Goal: Task Accomplishment & Management: Use online tool/utility

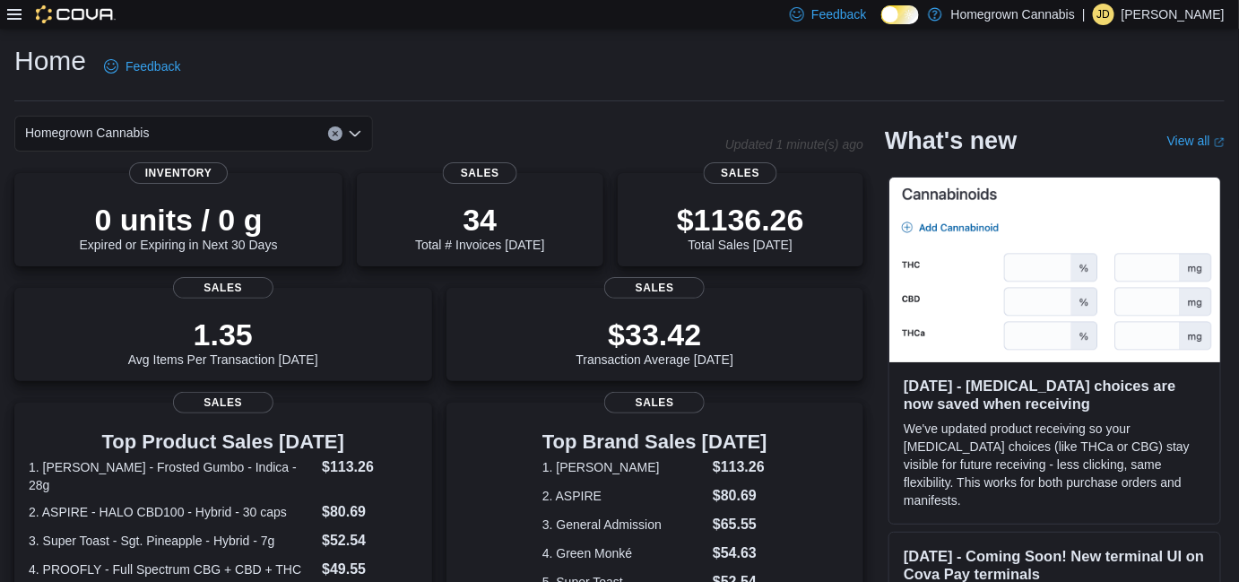
click at [168, 129] on div "Homegrown Cannabis" at bounding box center [193, 134] width 359 height 36
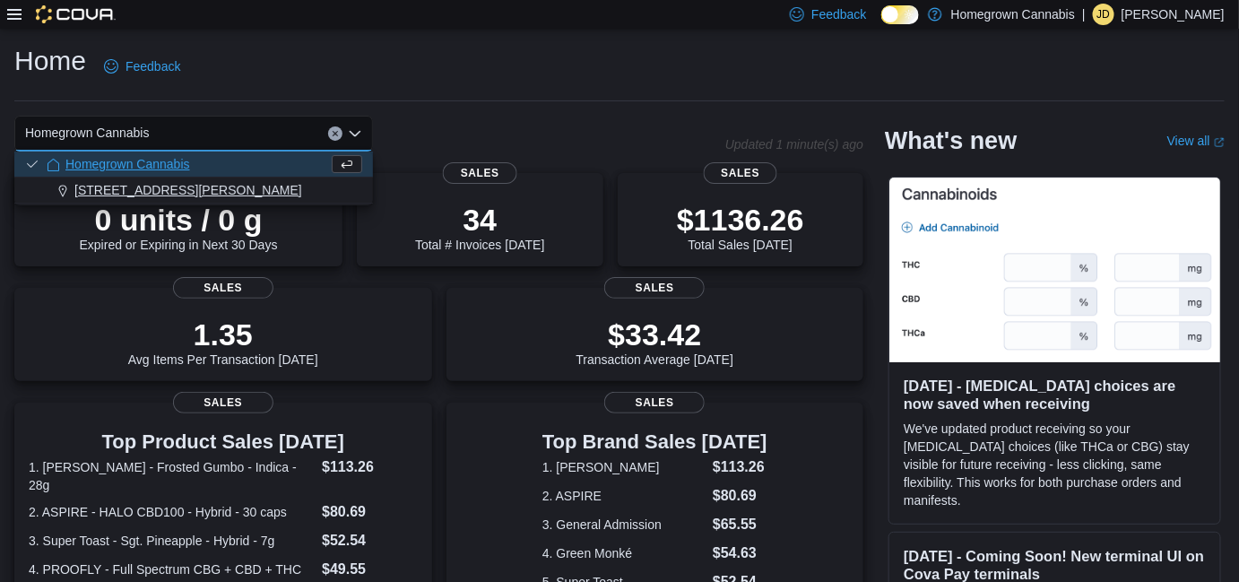
click at [136, 183] on span "[STREET_ADDRESS][PERSON_NAME]" at bounding box center [188, 190] width 228 height 18
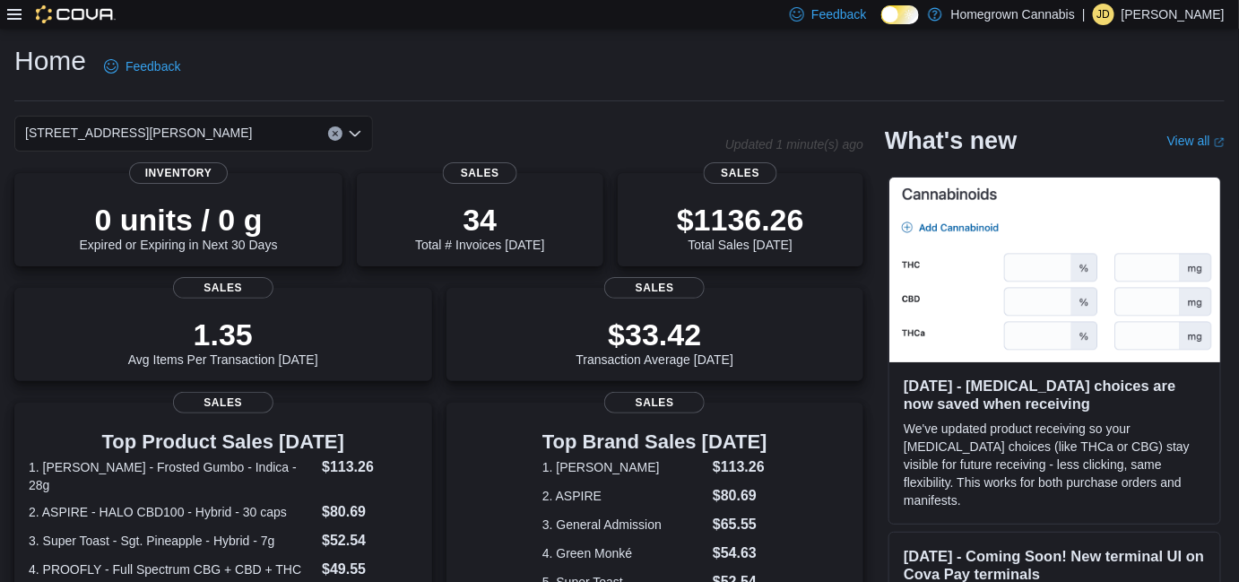
click at [186, 126] on div "[STREET_ADDRESS][PERSON_NAME]" at bounding box center [193, 134] width 359 height 36
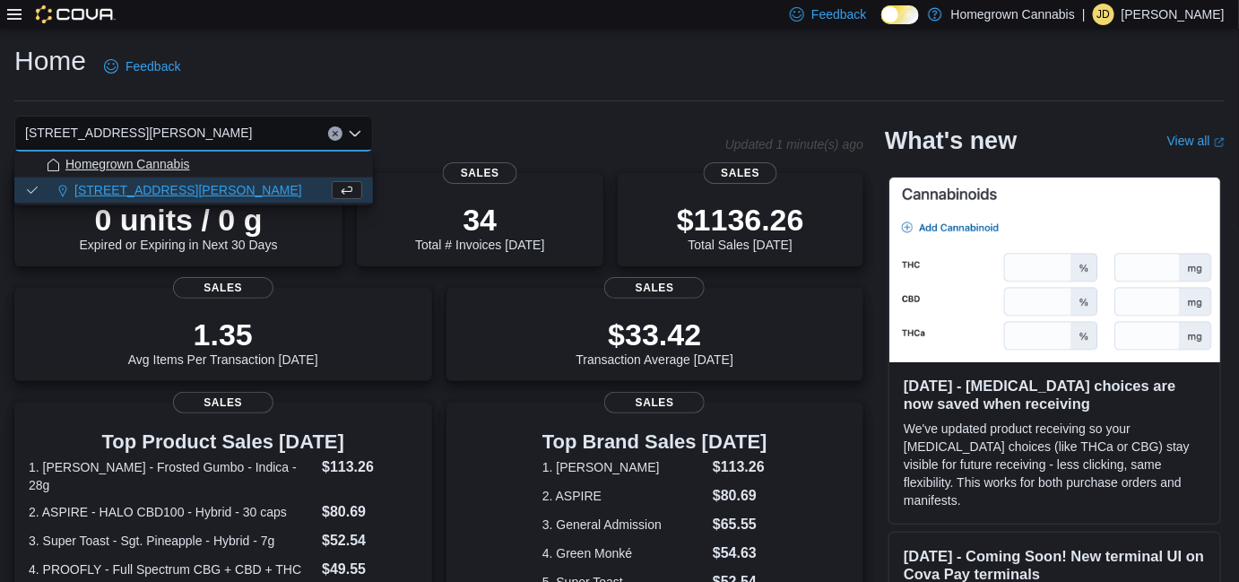
click at [165, 169] on span "Homegrown Cannabis" at bounding box center [127, 164] width 125 height 18
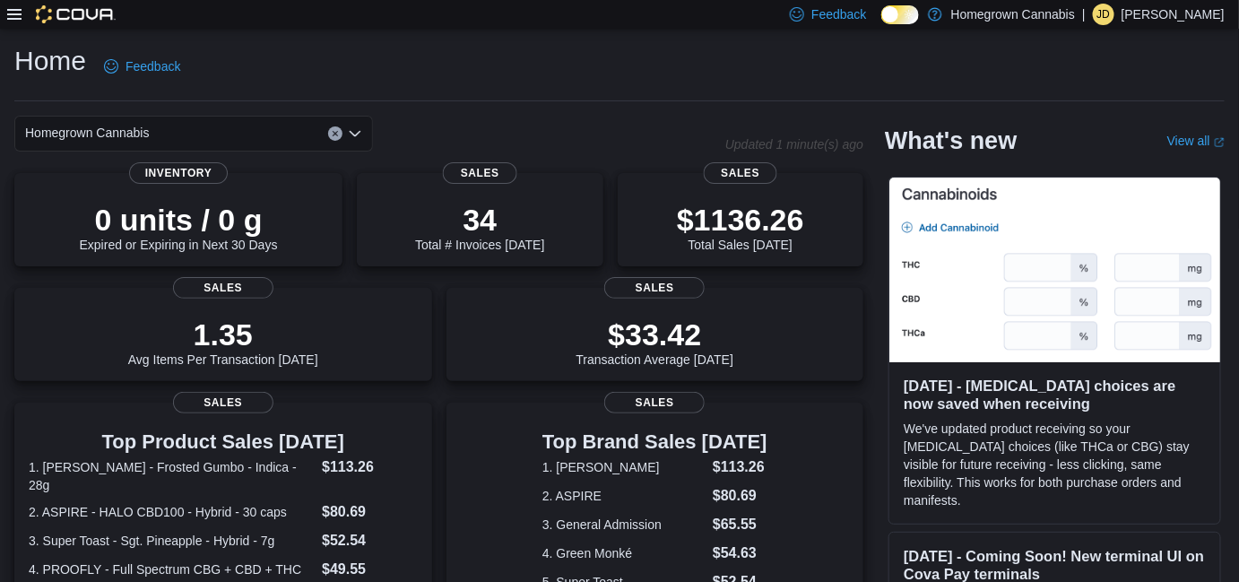
click at [218, 141] on div "Homegrown Cannabis Combo box. Selected. Homegrown Cannabis. Press Backspace to …" at bounding box center [193, 134] width 359 height 36
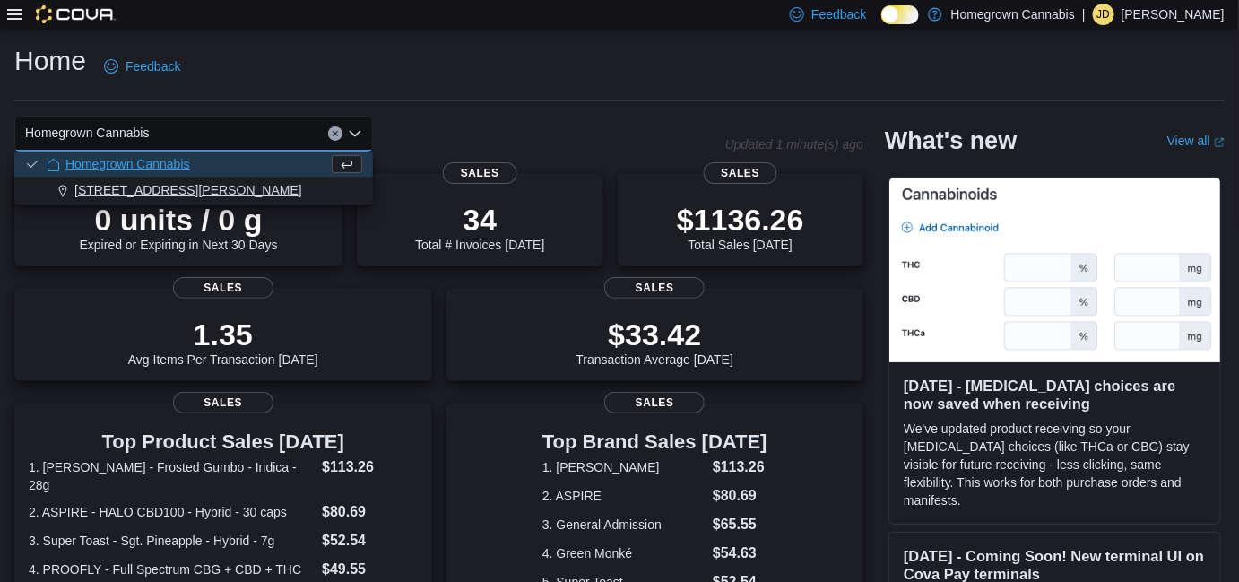
click at [194, 179] on button "[STREET_ADDRESS][PERSON_NAME]" at bounding box center [193, 191] width 359 height 26
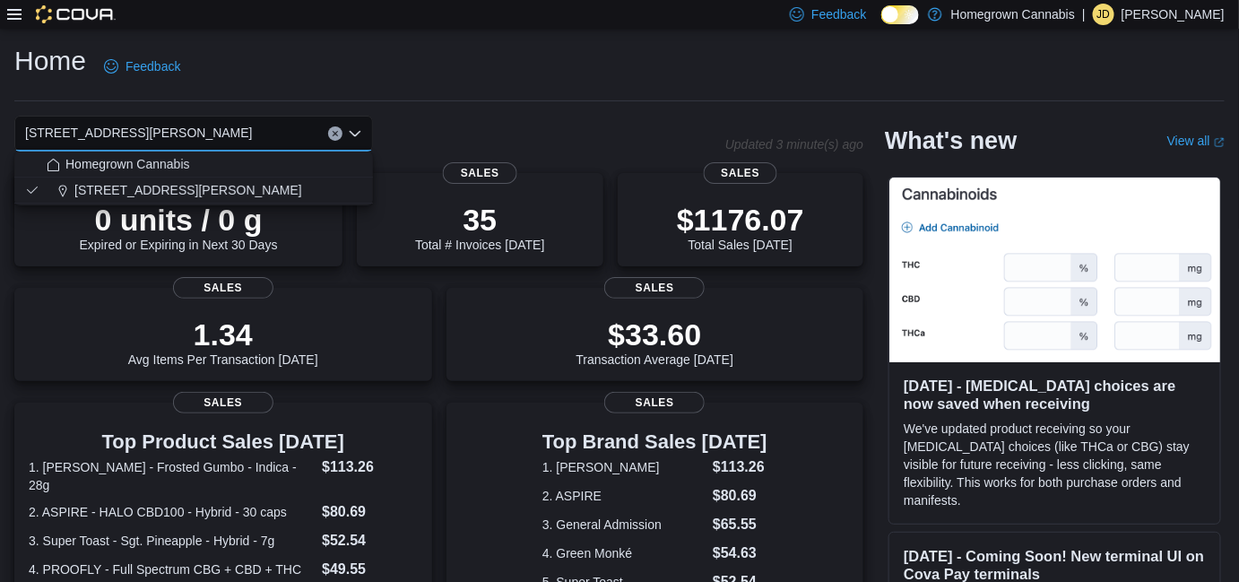
click at [22, 17] on div at bounding box center [61, 14] width 108 height 18
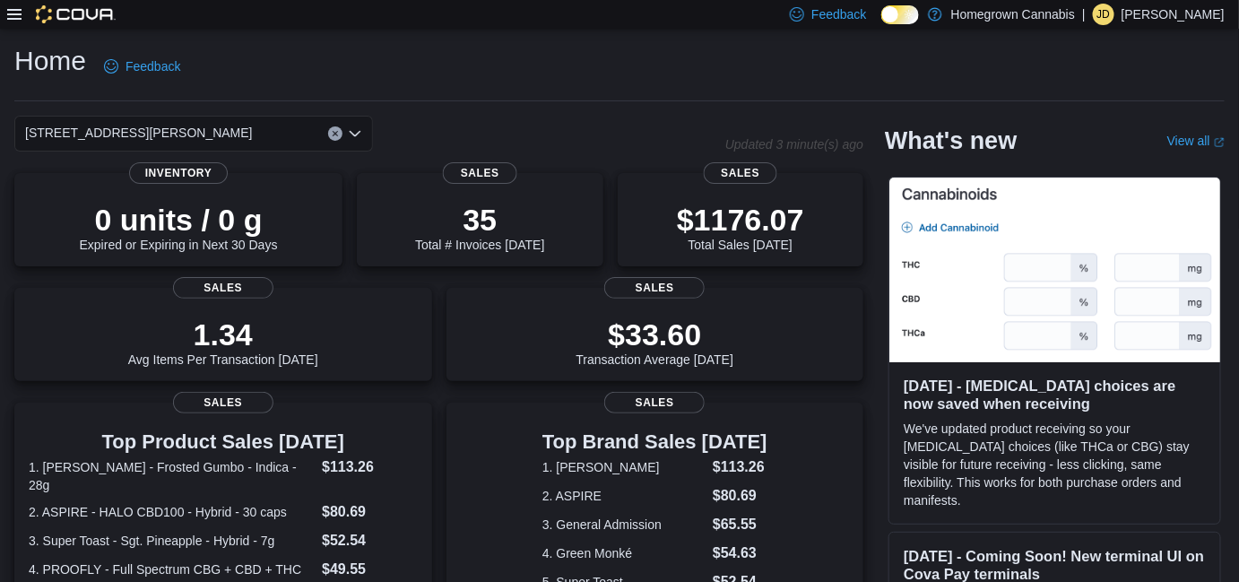
click at [19, 17] on icon at bounding box center [14, 14] width 14 height 14
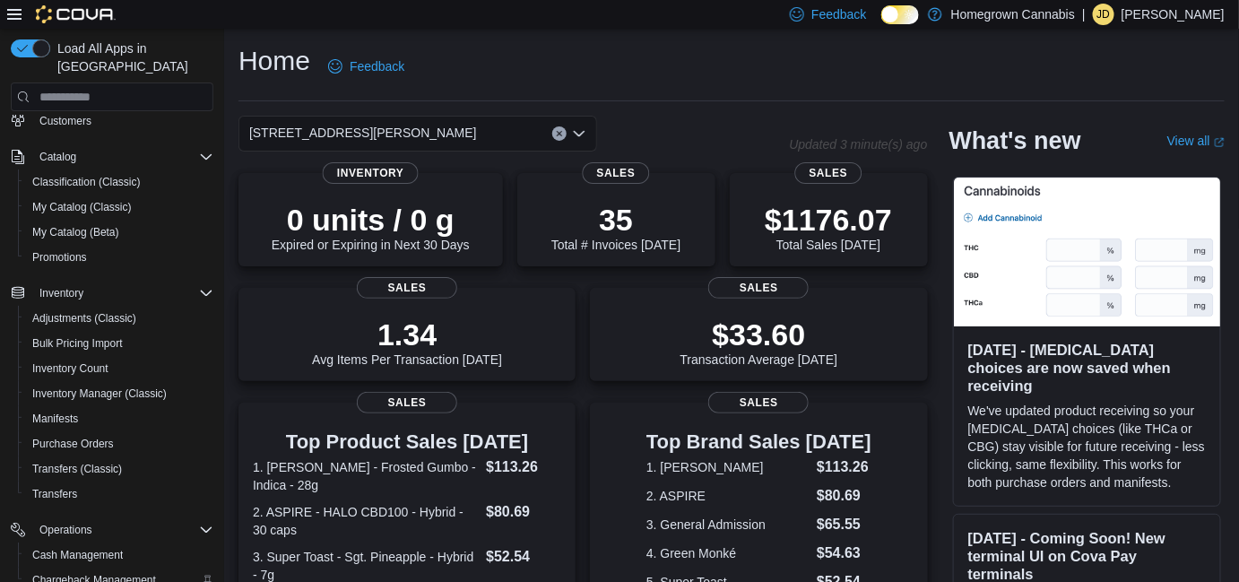
scroll to position [162, 0]
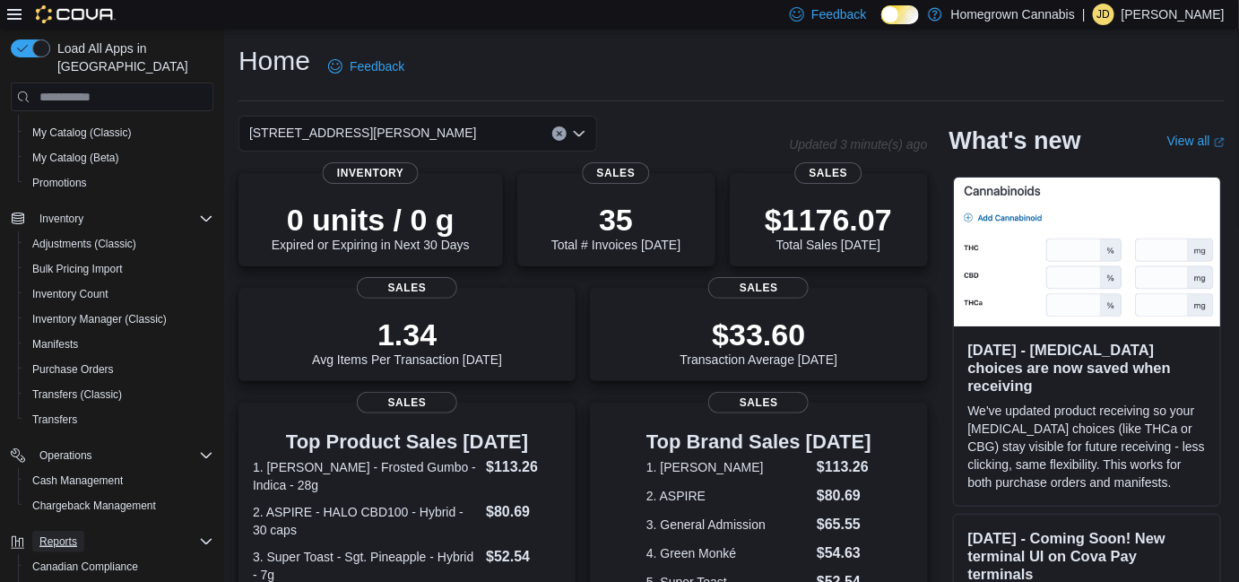
click at [67, 534] on span "Reports" at bounding box center [58, 541] width 38 height 14
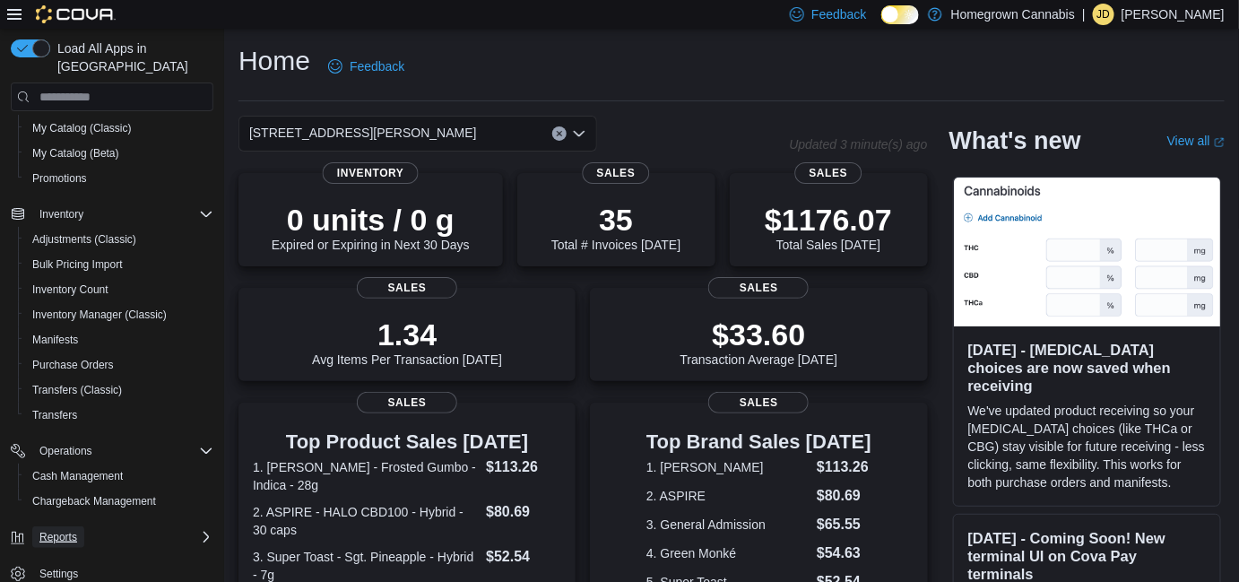
click at [65, 527] on span "Reports" at bounding box center [58, 537] width 38 height 22
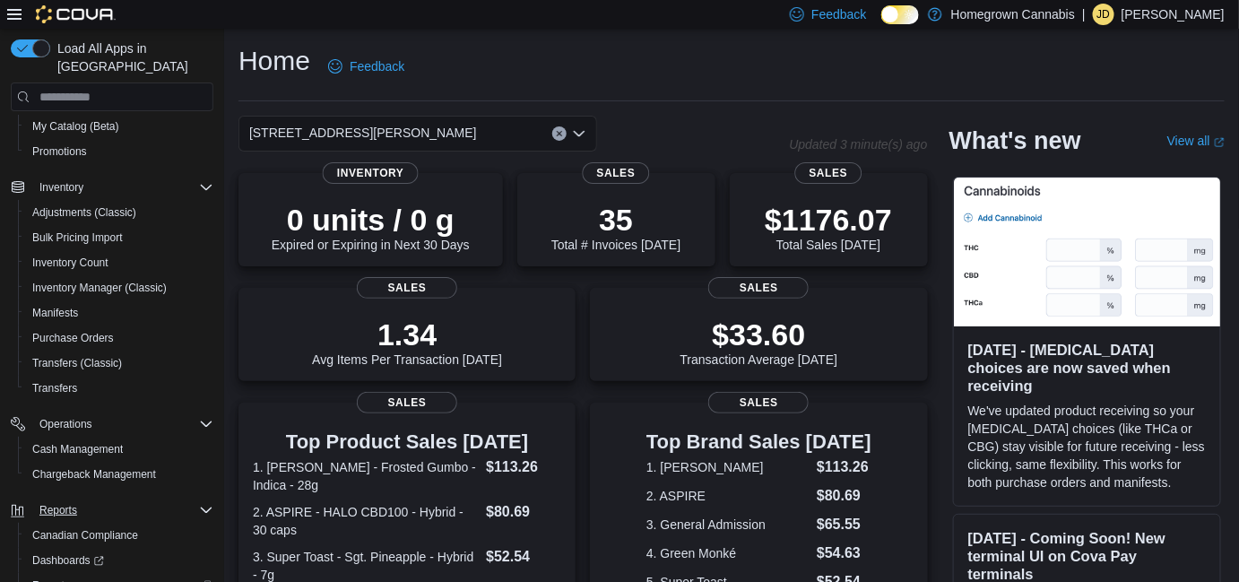
scroll to position [267, 0]
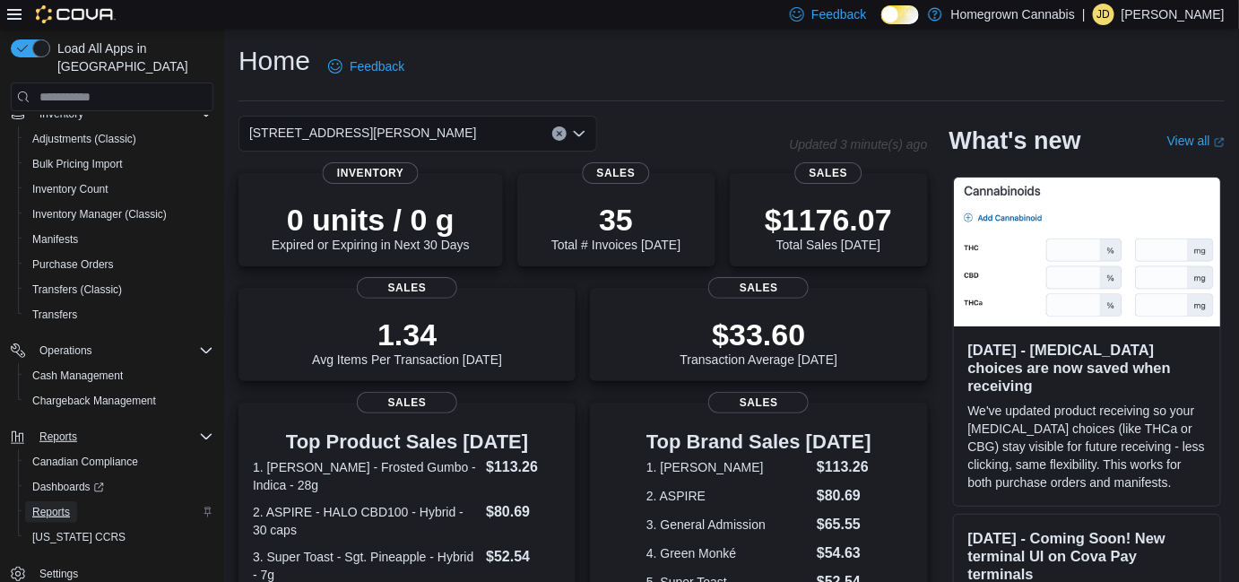
click at [62, 505] on span "Reports" at bounding box center [51, 512] width 38 height 14
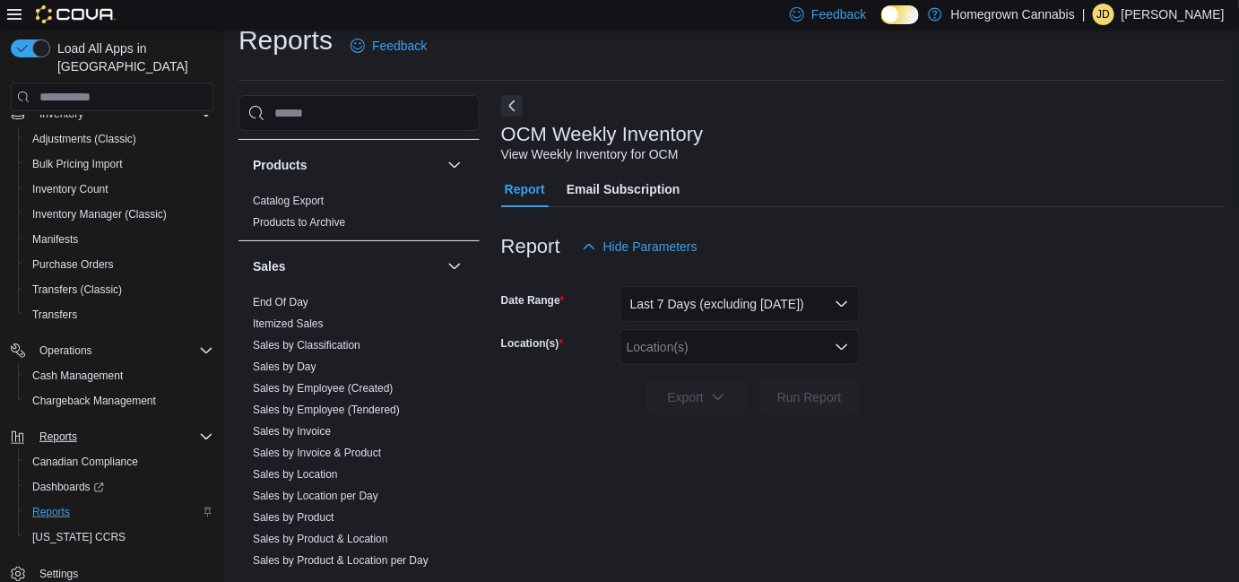
scroll to position [1411, 0]
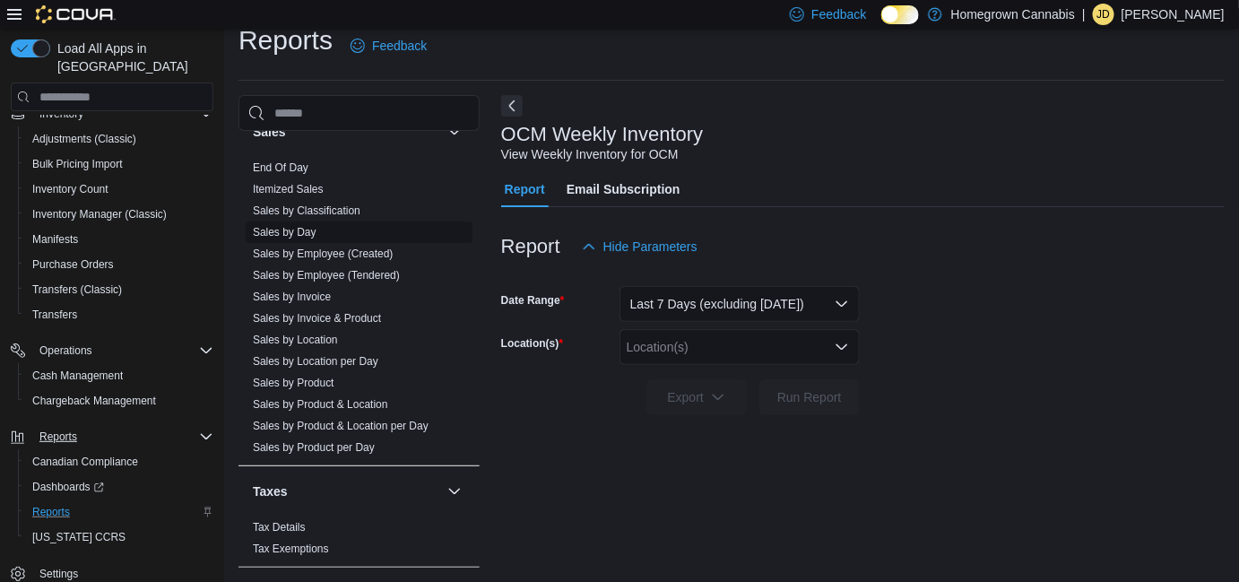
click at [295, 226] on link "Sales by Day" at bounding box center [285, 232] width 64 height 13
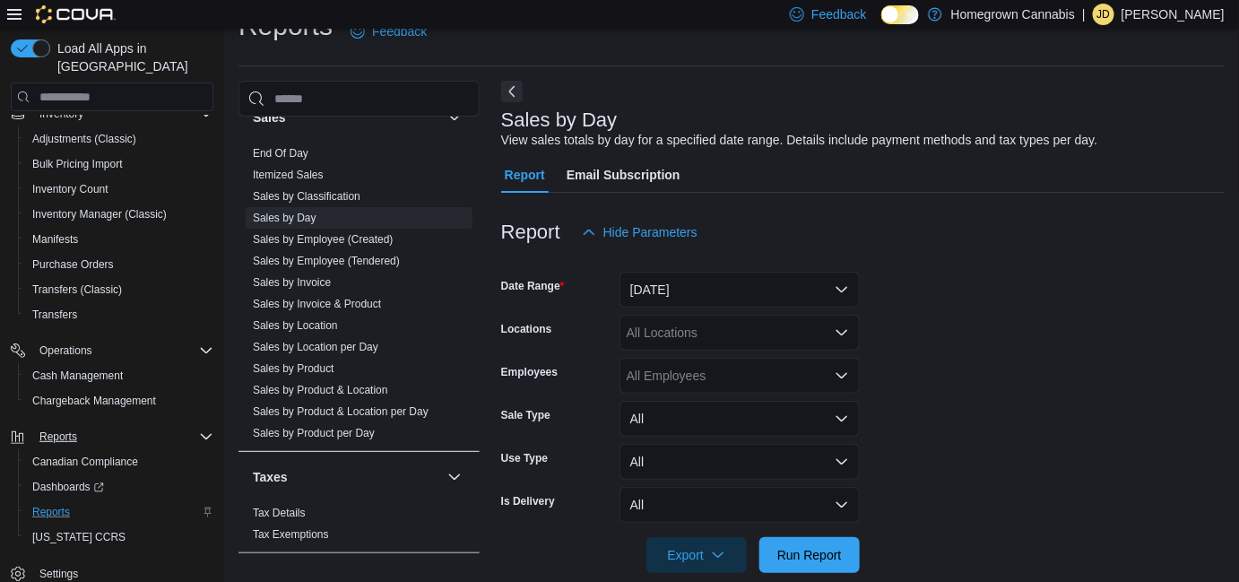
scroll to position [40, 0]
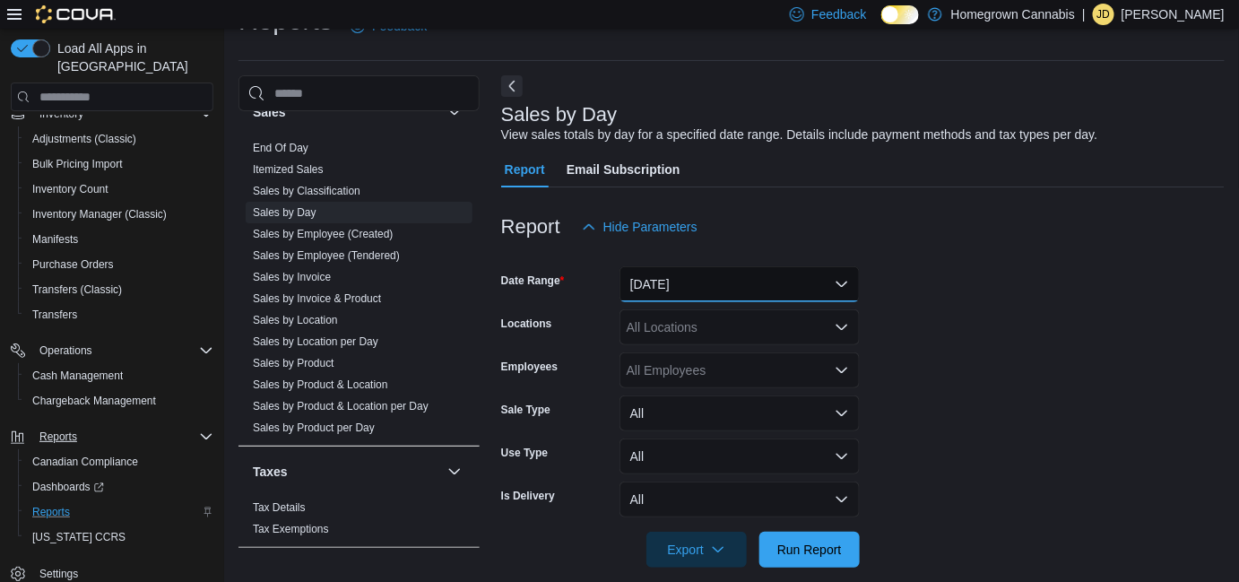
click at [699, 285] on button "[DATE]" at bounding box center [739, 284] width 240 height 36
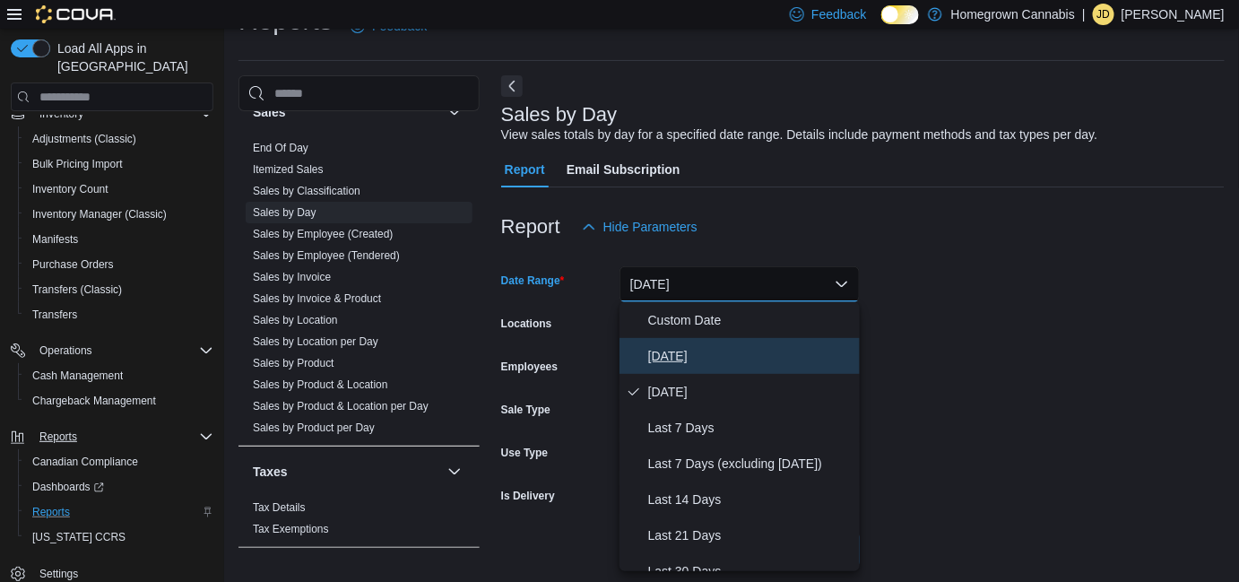
click at [689, 351] on span "[DATE]" at bounding box center [750, 356] width 204 height 22
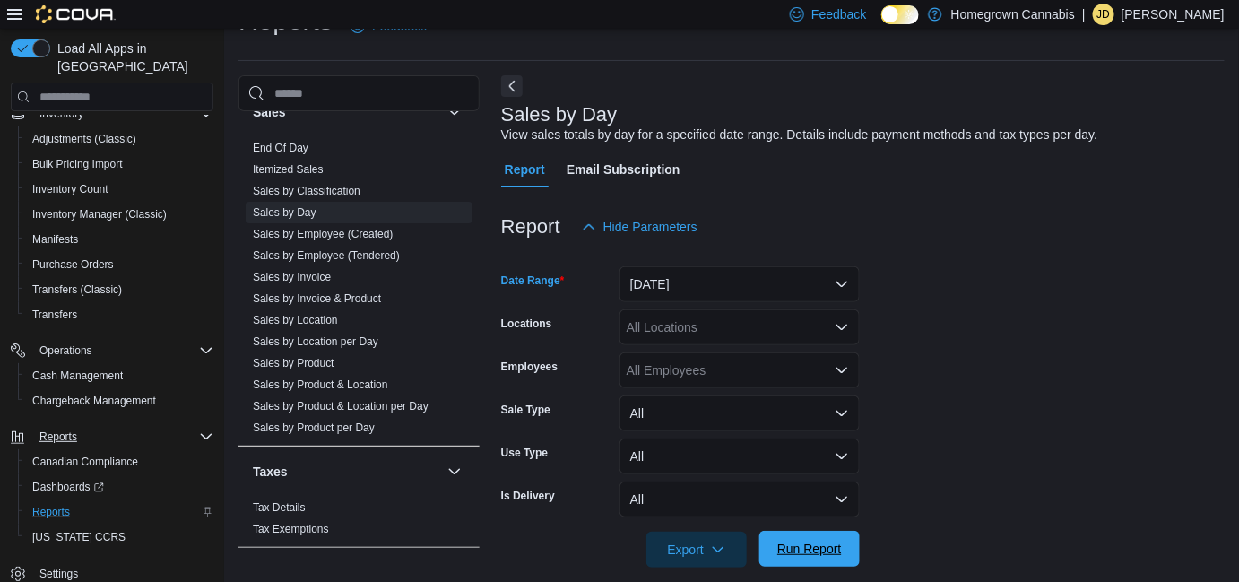
click at [798, 554] on span "Run Report" at bounding box center [809, 549] width 65 height 18
click at [717, 550] on icon "button" at bounding box center [718, 548] width 14 height 14
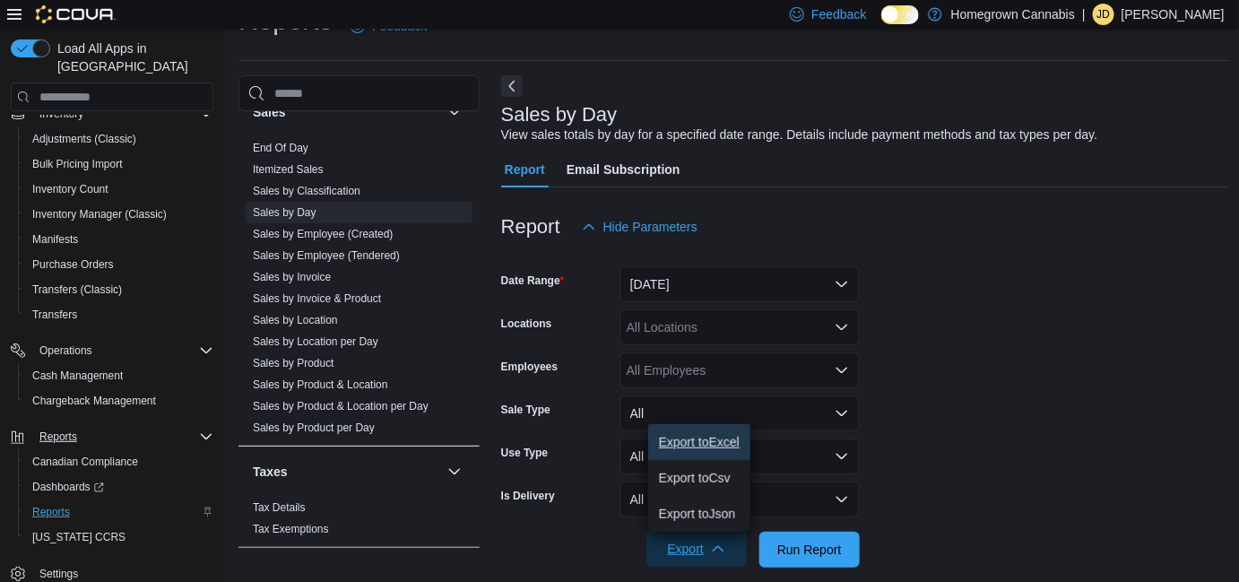
click at [708, 443] on span "Export to Excel" at bounding box center [699, 442] width 81 height 14
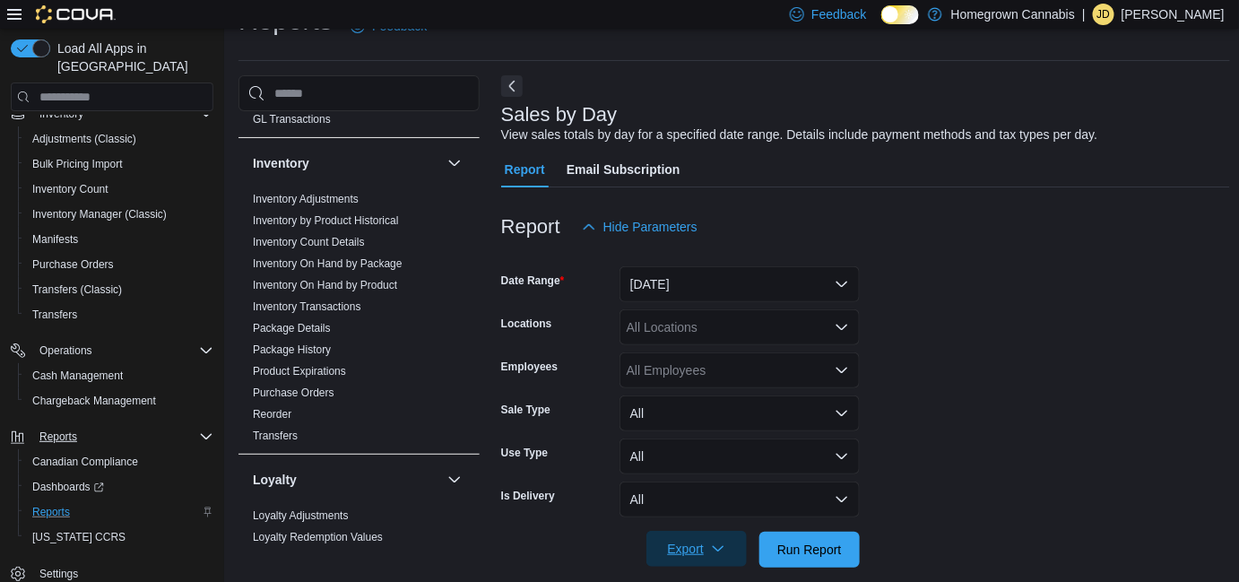
scroll to position [596, 0]
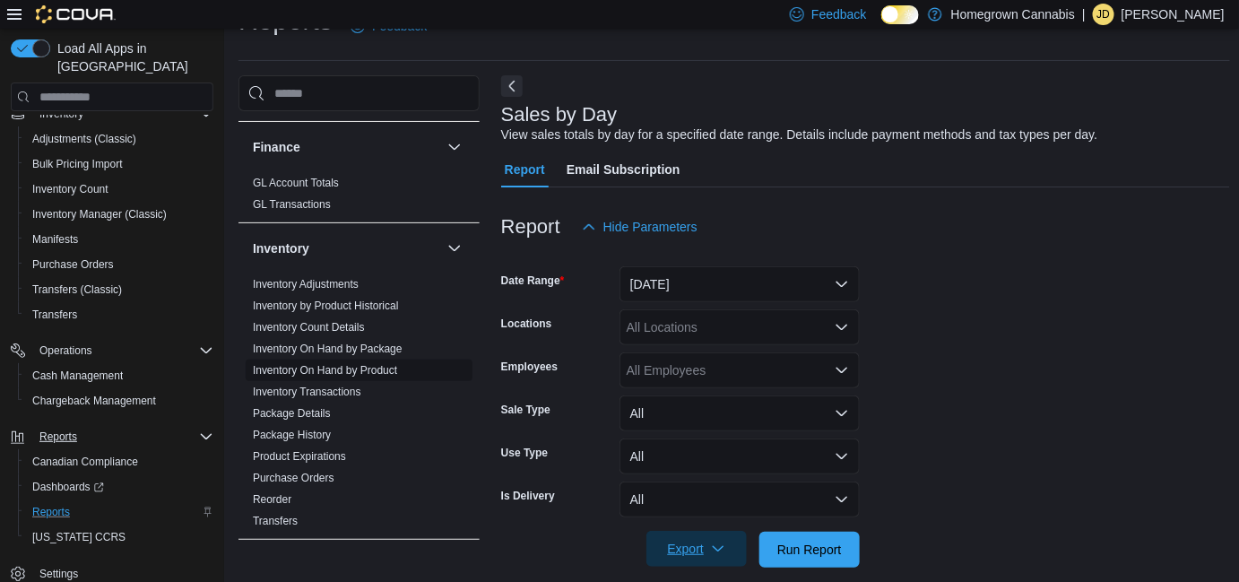
click at [377, 364] on link "Inventory On Hand by Product" at bounding box center [325, 370] width 144 height 13
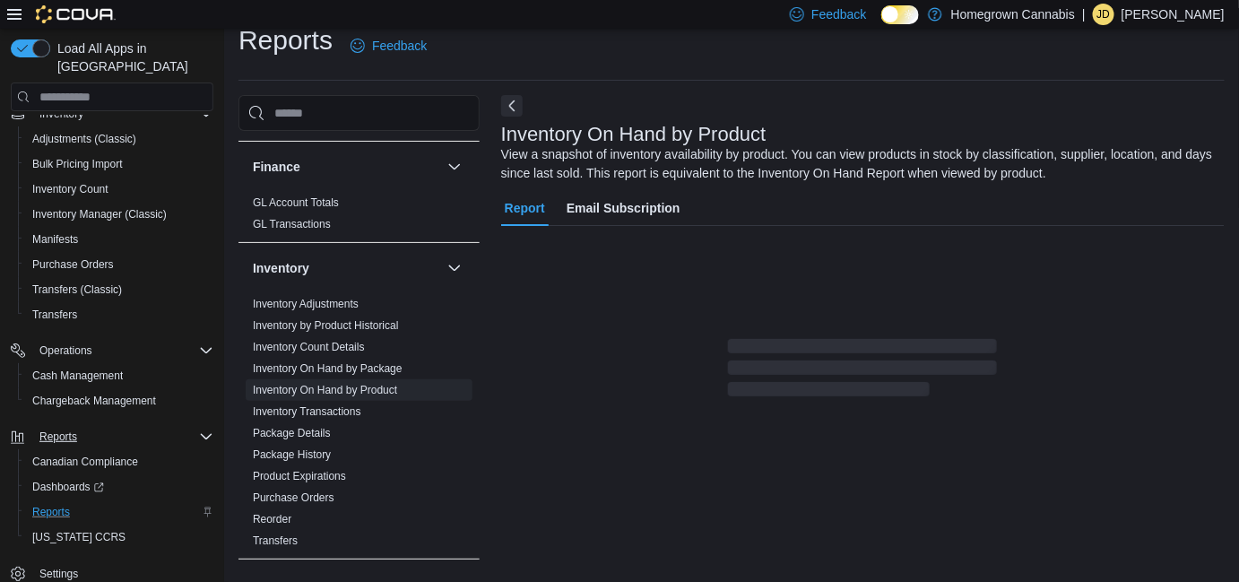
scroll to position [59, 0]
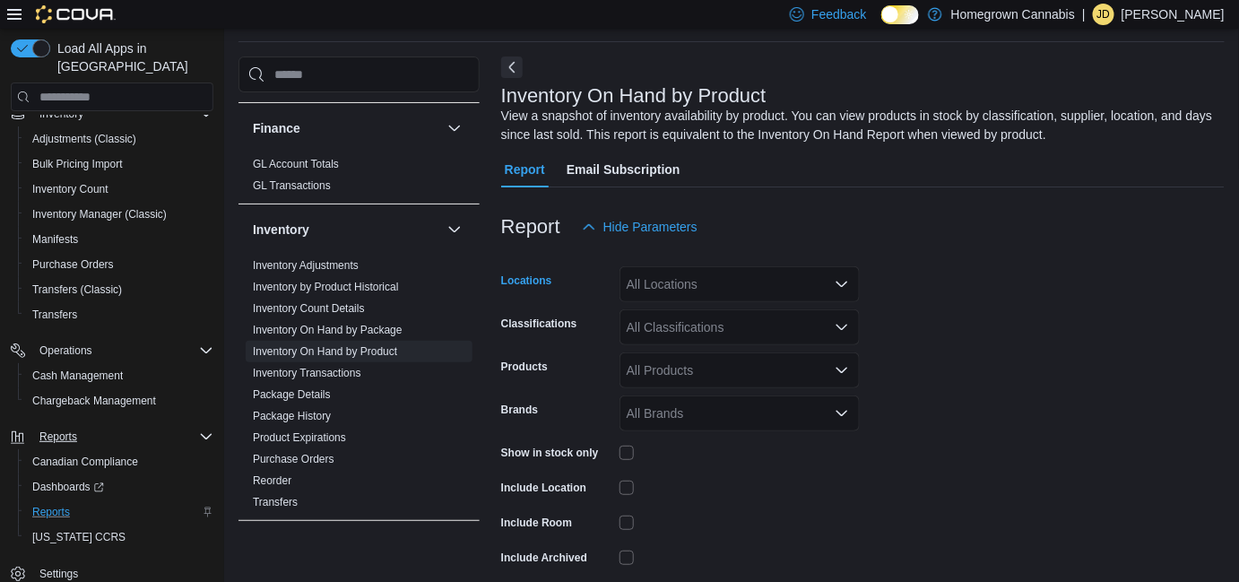
click at [747, 277] on div "All Locations" at bounding box center [739, 284] width 240 height 36
click at [732, 303] on button "Homegrown Cannabis" at bounding box center [739, 315] width 240 height 26
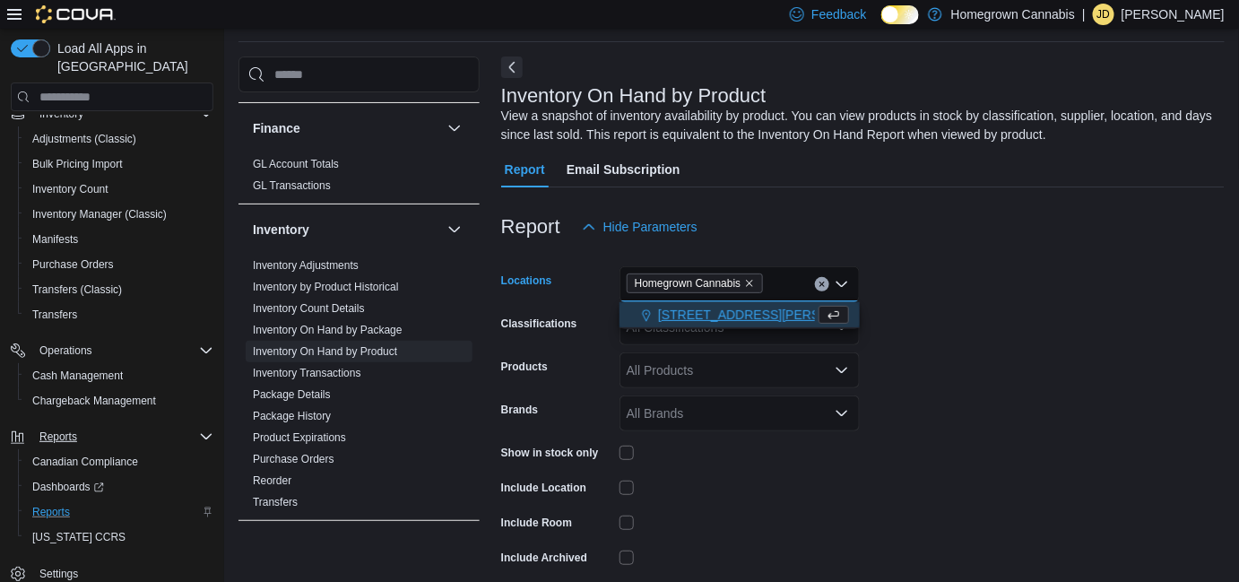
click at [726, 308] on span "[STREET_ADDRESS][PERSON_NAME]" at bounding box center [772, 315] width 228 height 18
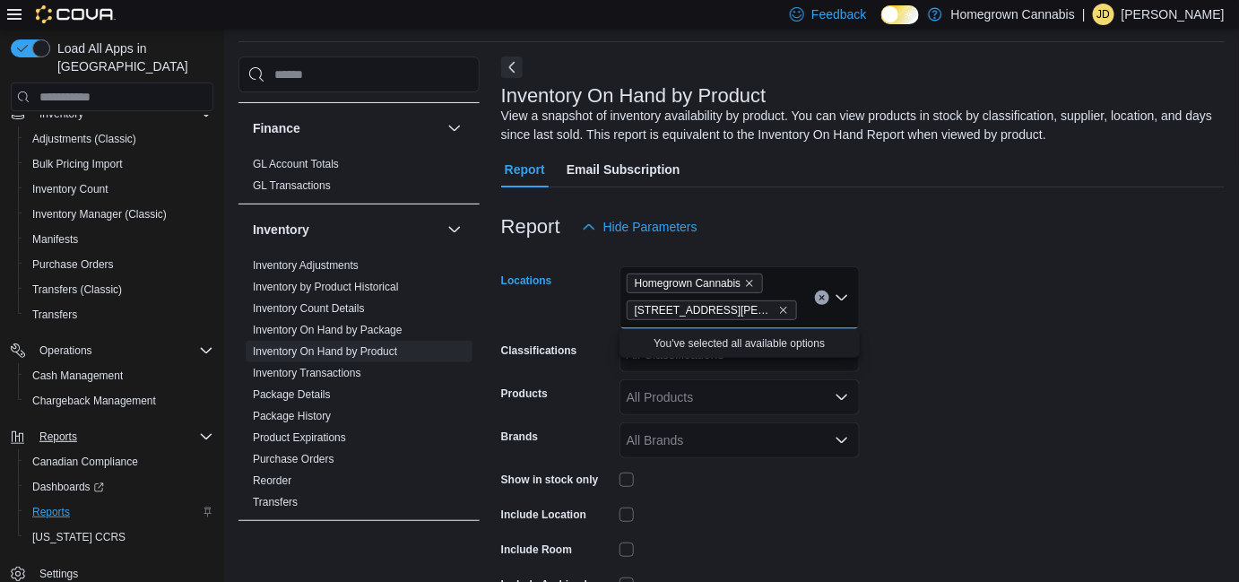
click at [1026, 383] on form "Locations Homegrown Cannabis [STREET_ADDRESS][PERSON_NAME] Selected. Homegrown …" at bounding box center [862, 446] width 723 height 403
click at [762, 365] on div "All Classifications" at bounding box center [739, 354] width 240 height 36
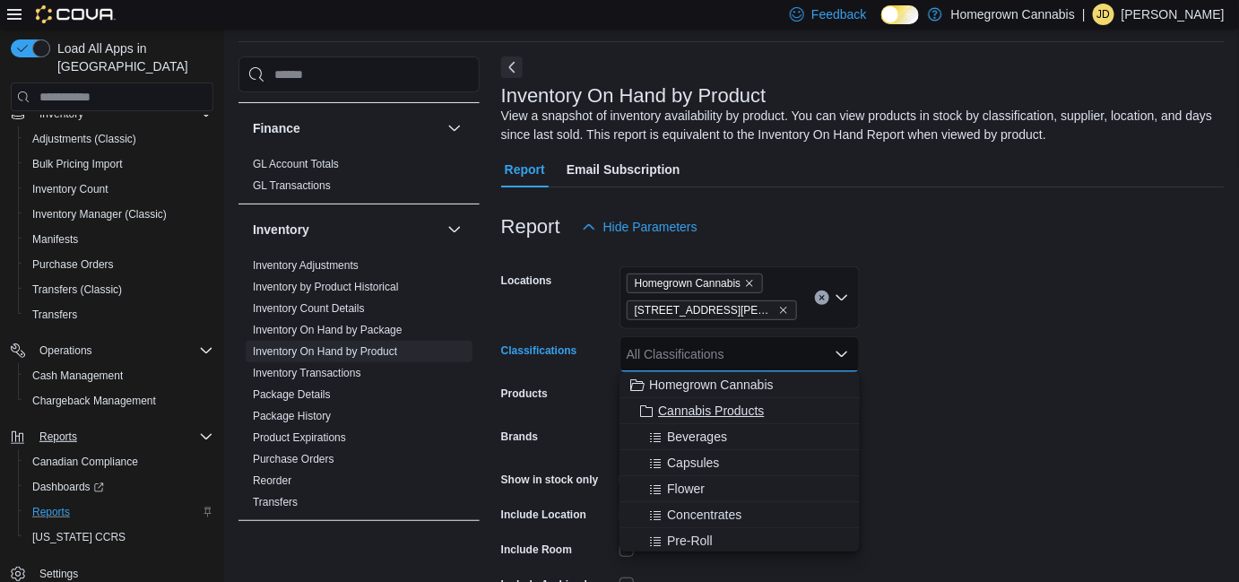
click at [730, 407] on span "Cannabis Products" at bounding box center [711, 411] width 106 height 18
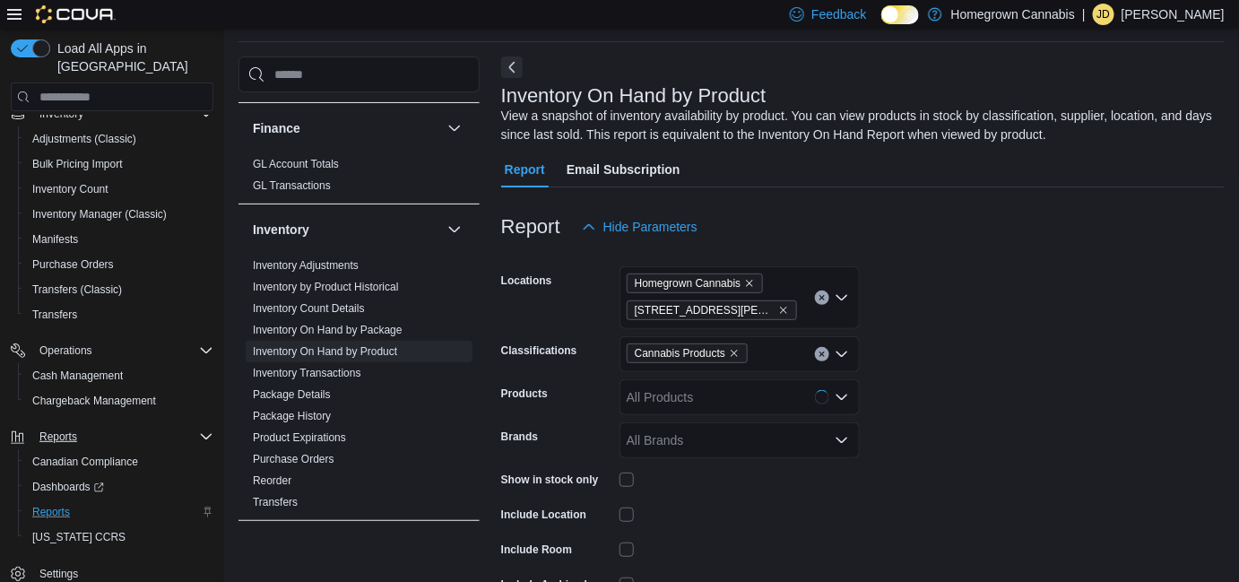
click at [966, 425] on form "Locations Homegrown Cannabis [STREET_ADDRESS][PERSON_NAME] Cannabis Products Pr…" at bounding box center [862, 446] width 723 height 403
click at [614, 513] on div "Include Location" at bounding box center [680, 514] width 359 height 28
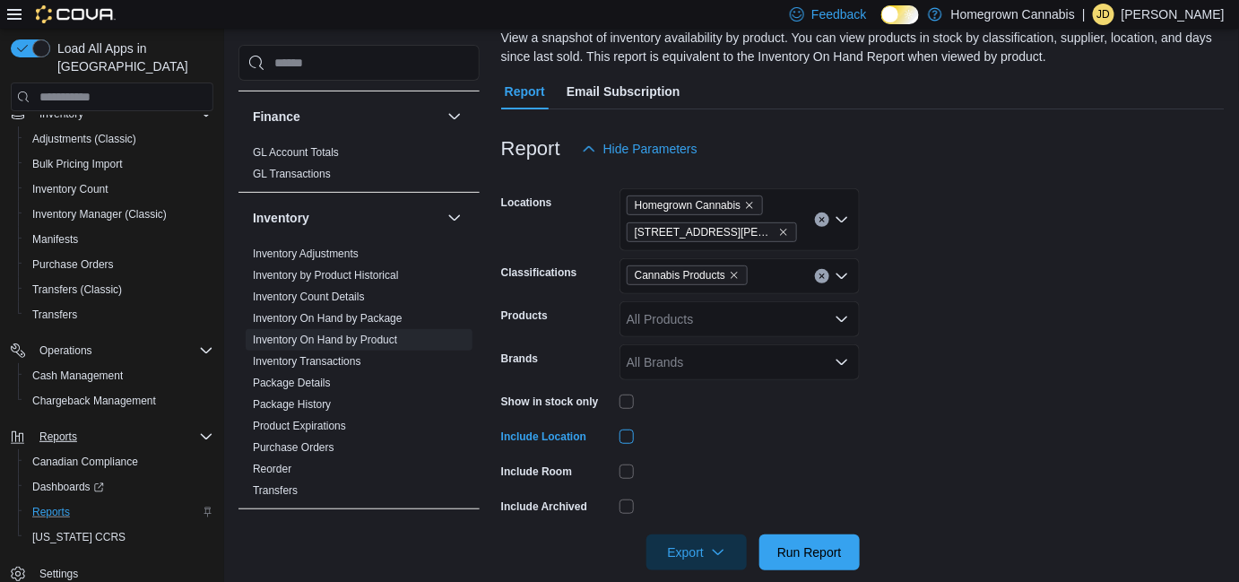
scroll to position [141, 0]
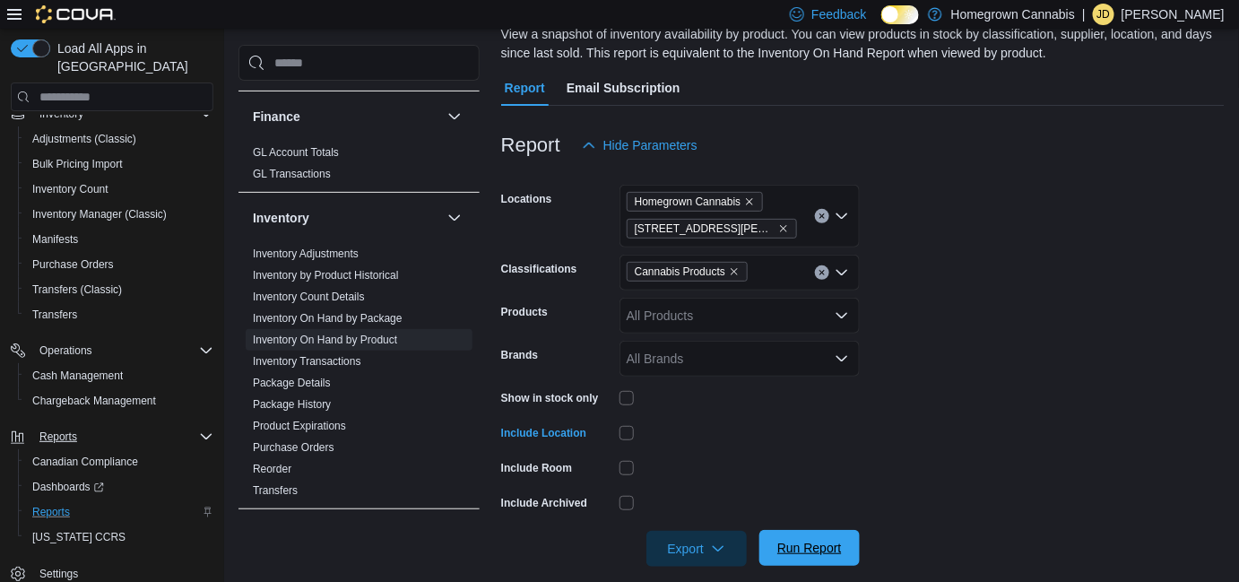
click at [815, 556] on span "Run Report" at bounding box center [809, 548] width 79 height 36
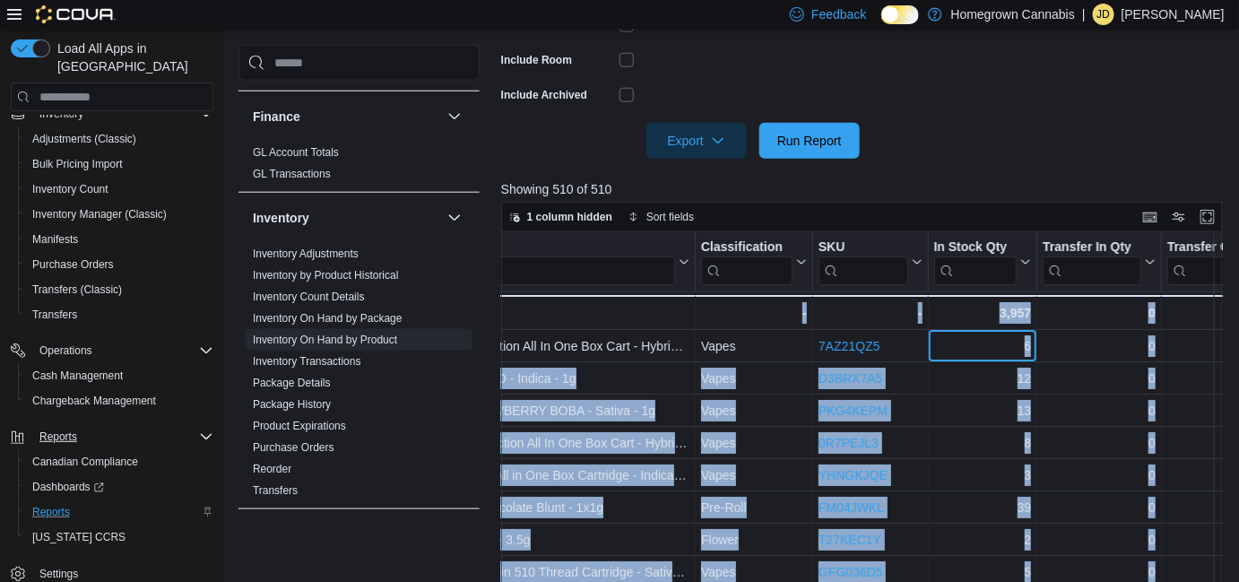
scroll to position [0, 537]
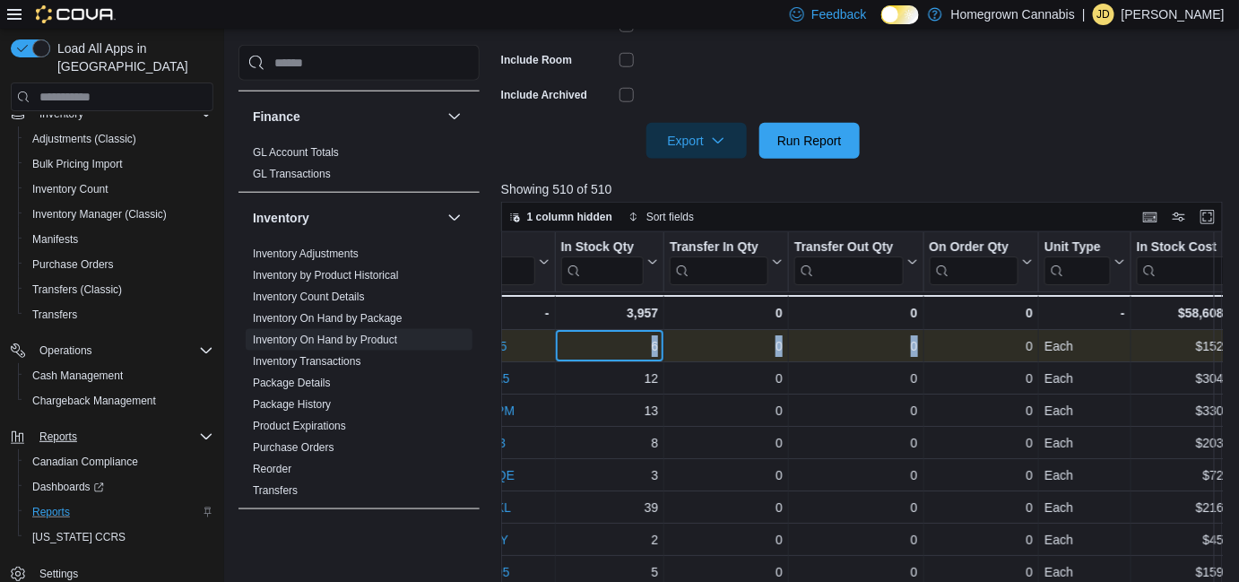
drag, startPoint x: 1209, startPoint y: 348, endPoint x: 940, endPoint y: 332, distance: 270.3
click at [940, 332] on div "Vapes - Classification, column 2, row 1 7AZ21QZ5 - SKU URL, column 3, row 1 6 -…" at bounding box center [1049, 347] width 2171 height 32
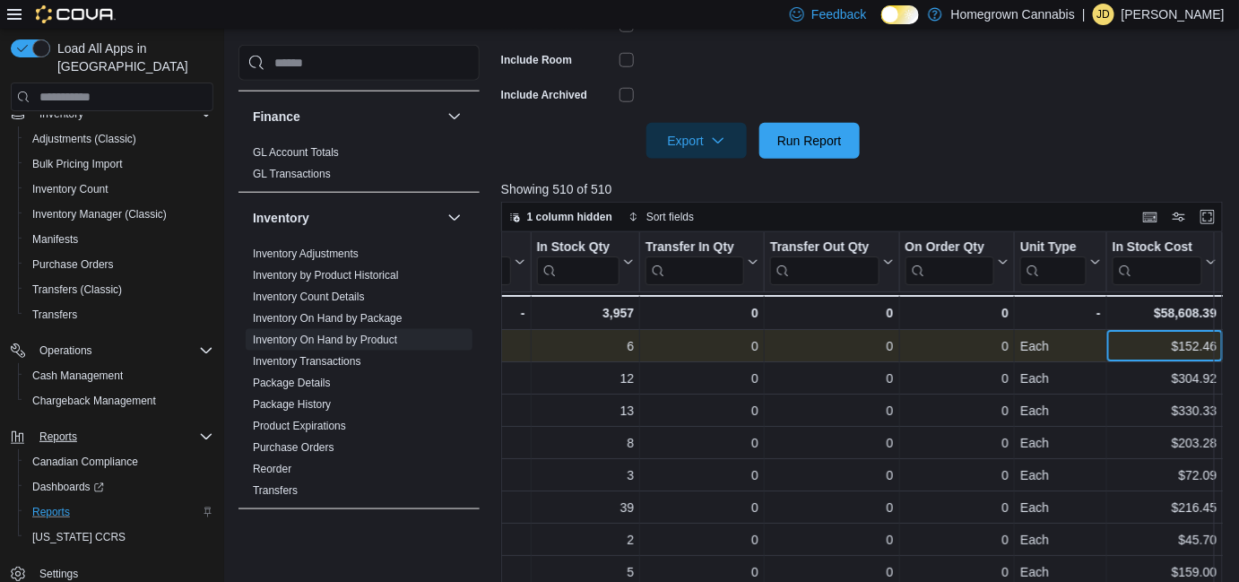
drag, startPoint x: 1174, startPoint y: 348, endPoint x: 1162, endPoint y: 346, distance: 12.7
click at [1162, 346] on div "$152.46" at bounding box center [1165, 347] width 104 height 22
